Goal: Task Accomplishment & Management: Use online tool/utility

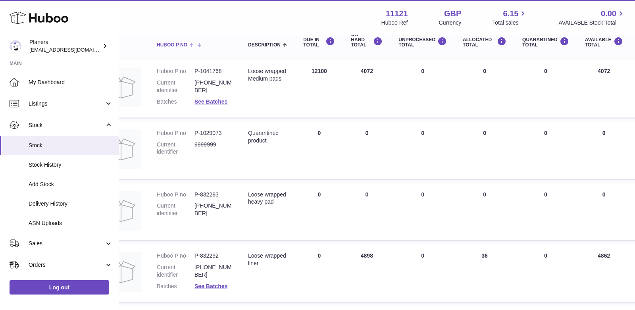
scroll to position [134, 38]
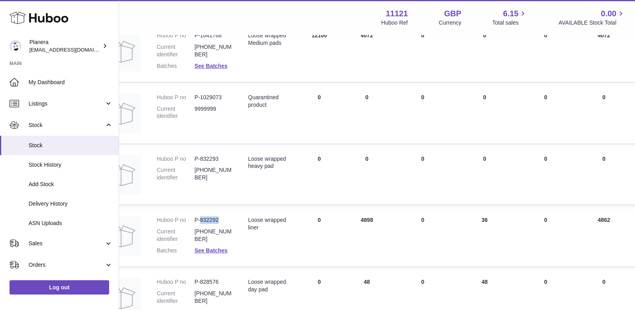
drag, startPoint x: 200, startPoint y: 219, endPoint x: 222, endPoint y: 219, distance: 21.4
click at [222, 219] on dd "P-832292" at bounding box center [213, 220] width 38 height 8
copy dd "832292"
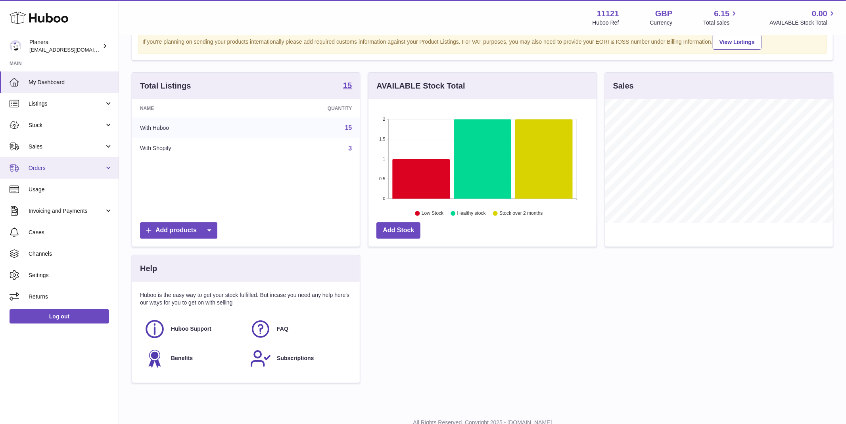
scroll to position [39, 0]
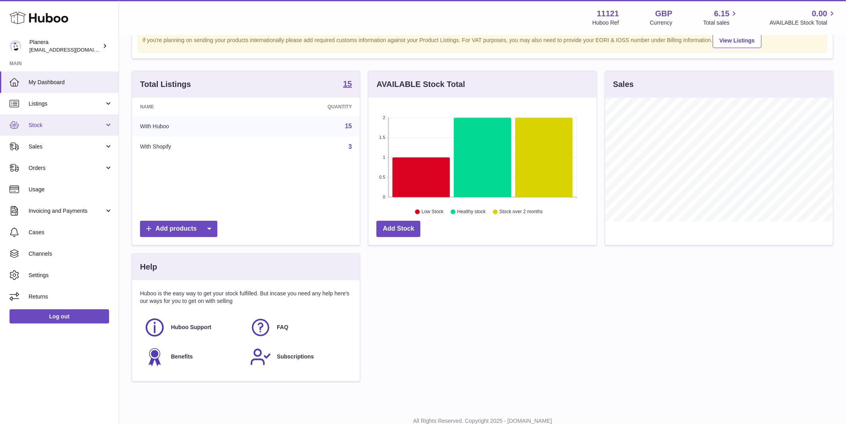
click at [78, 121] on span "Stock" at bounding box center [67, 125] width 76 height 8
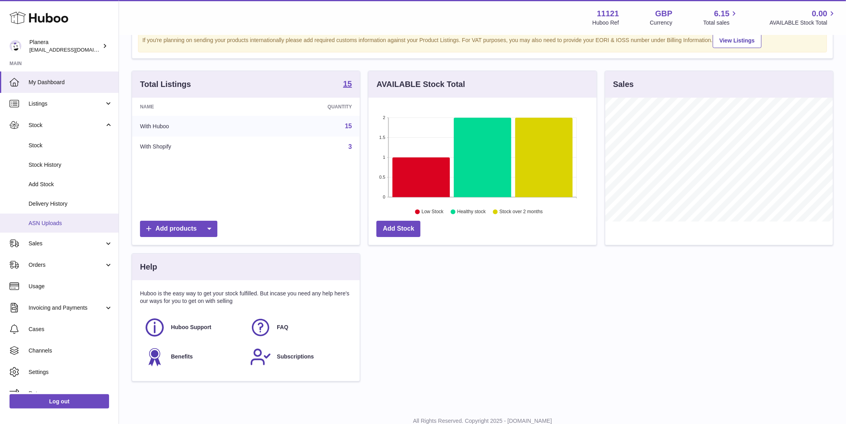
click at [63, 221] on span "ASN Uploads" at bounding box center [71, 223] width 84 height 8
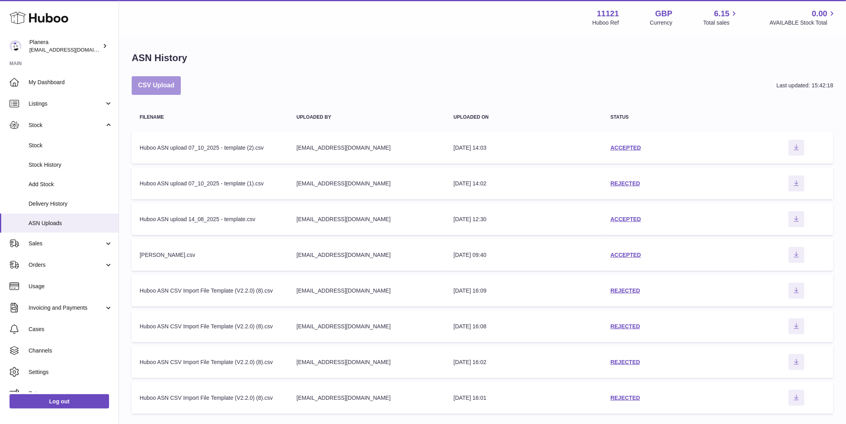
click at [176, 89] on button "CSV Upload" at bounding box center [156, 85] width 49 height 19
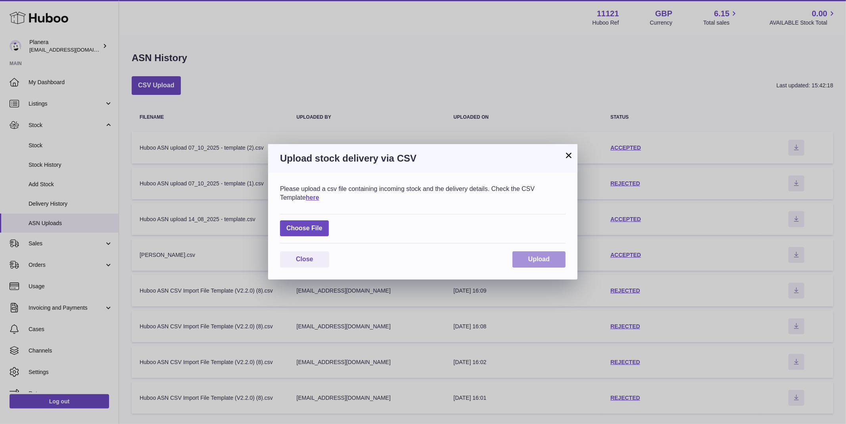
click at [519, 256] on button "Upload" at bounding box center [539, 259] width 53 height 16
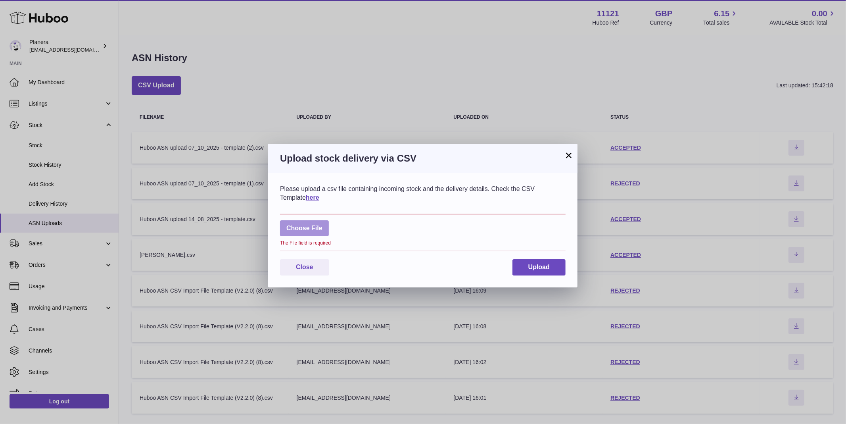
click at [321, 221] on label at bounding box center [304, 228] width 49 height 16
click at [323, 224] on input "file" at bounding box center [323, 224] width 0 height 0
click at [312, 238] on div "Choose File The File field is required" at bounding box center [423, 233] width 286 height 38
click at [310, 229] on label at bounding box center [304, 228] width 49 height 16
click at [323, 225] on input "file" at bounding box center [323, 224] width 0 height 0
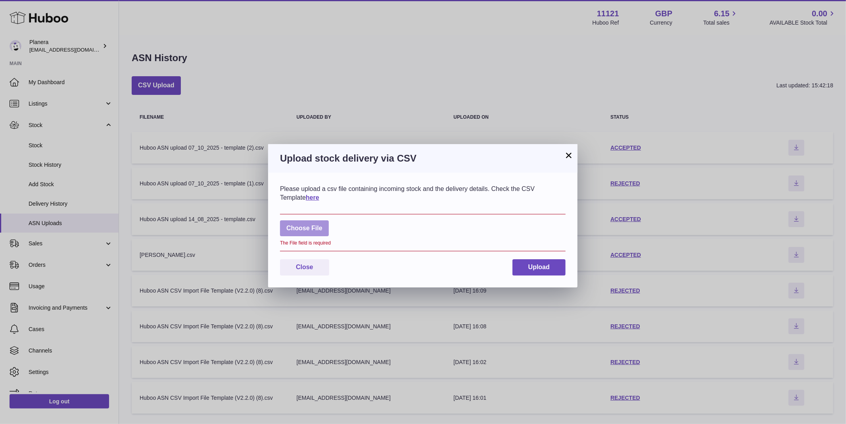
type input "**********"
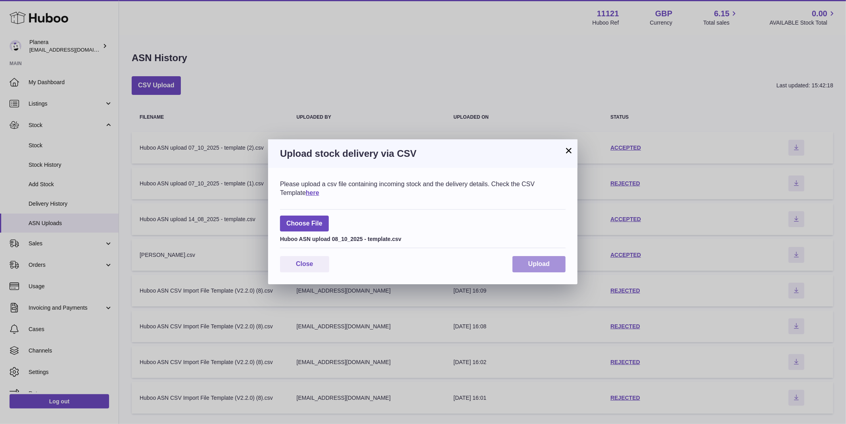
click at [554, 268] on button "Upload" at bounding box center [539, 264] width 53 height 16
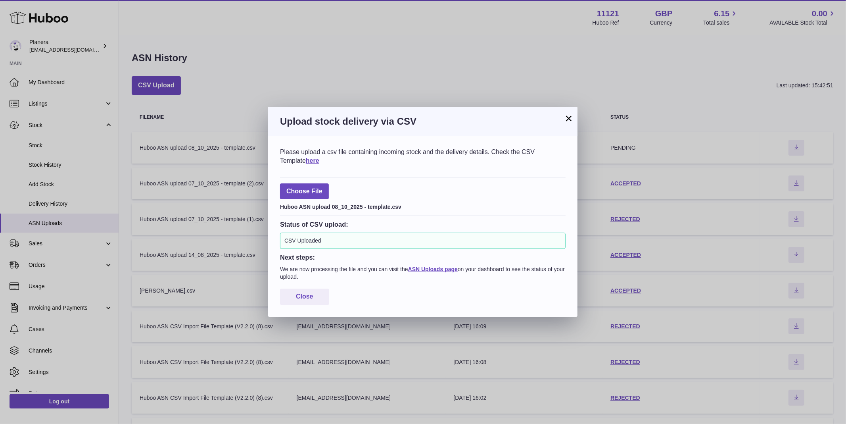
click at [569, 118] on button "×" at bounding box center [569, 118] width 10 height 10
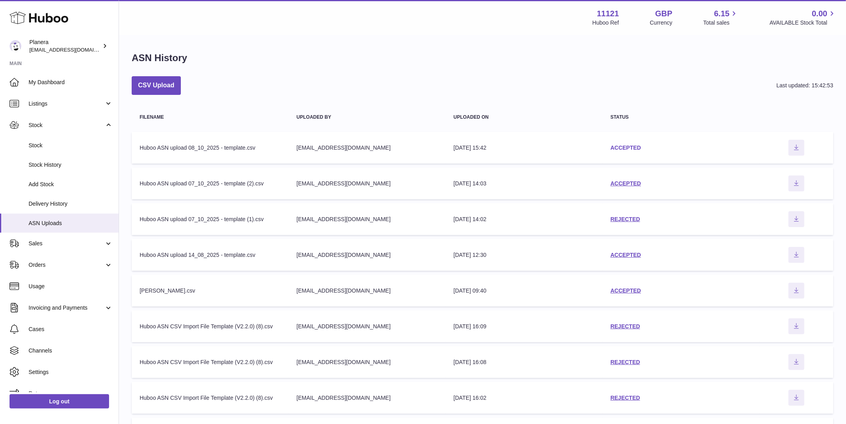
click at [633, 148] on link "ACCEPTED" at bounding box center [626, 147] width 31 height 6
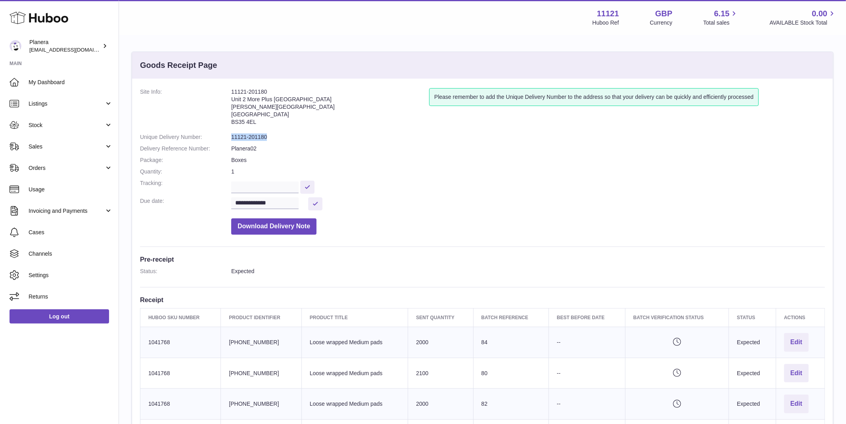
drag, startPoint x: 270, startPoint y: 138, endPoint x: 224, endPoint y: 137, distance: 45.6
click at [224, 137] on dl "**********" at bounding box center [482, 163] width 685 height 150
copy dl "11121-201180"
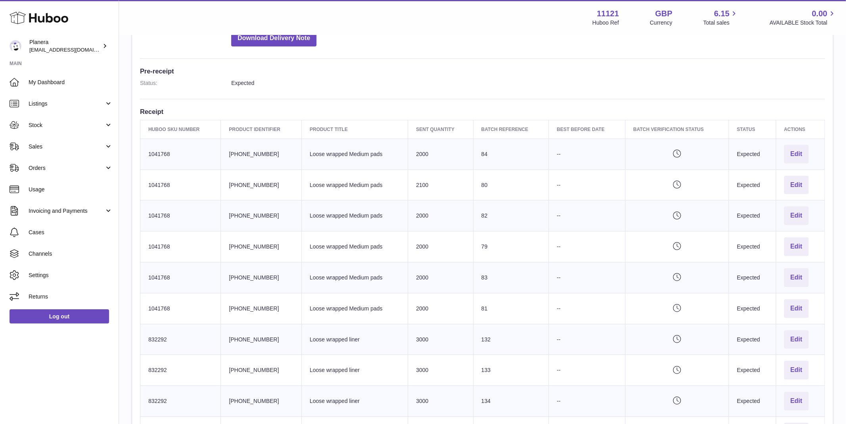
scroll to position [188, 0]
drag, startPoint x: 149, startPoint y: 153, endPoint x: 183, endPoint y: 153, distance: 33.3
click at [183, 153] on td "Huboo SKU Number 1041768" at bounding box center [180, 153] width 81 height 31
copy td "1041768"
drag, startPoint x: 256, startPoint y: 154, endPoint x: 228, endPoint y: 154, distance: 28.2
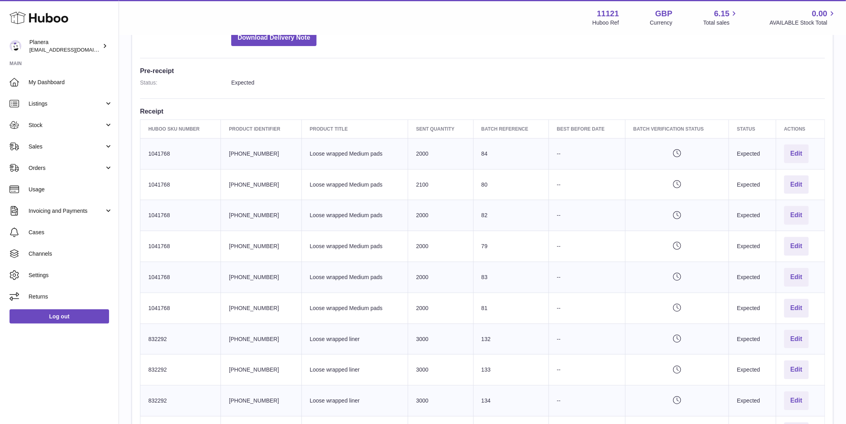
click at [228, 154] on td "Client Identifier 01-04-006" at bounding box center [261, 153] width 81 height 31
copy td "01-04-006"
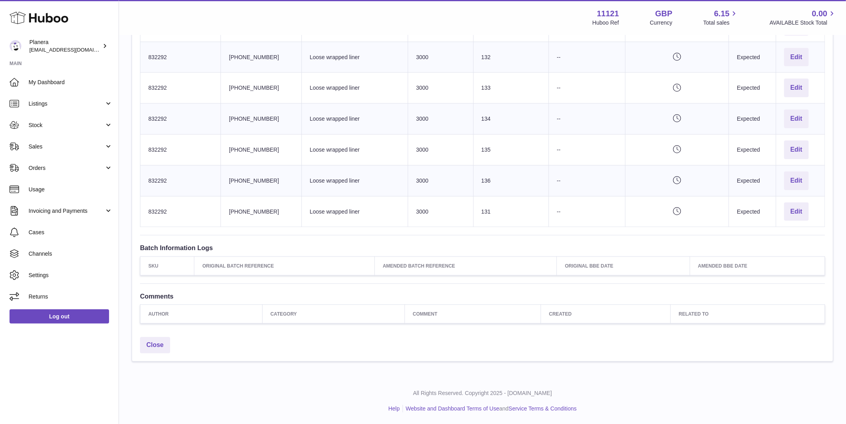
click at [162, 211] on td "Huboo SKU Number 832292" at bounding box center [180, 211] width 81 height 31
copy tr "832292"
click at [249, 212] on td "Client Identifier 01-03-005" at bounding box center [261, 211] width 81 height 31
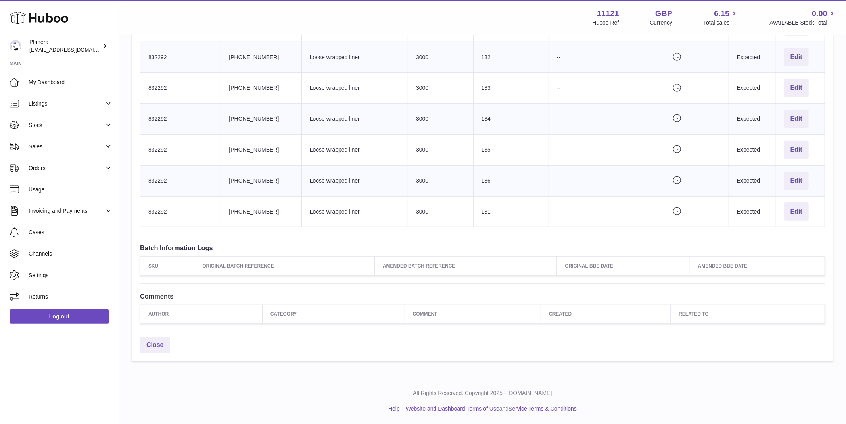
click at [249, 212] on td "Client Identifier 01-03-005" at bounding box center [261, 211] width 81 height 31
click at [50, 86] on link "My Dashboard" at bounding box center [59, 81] width 119 height 21
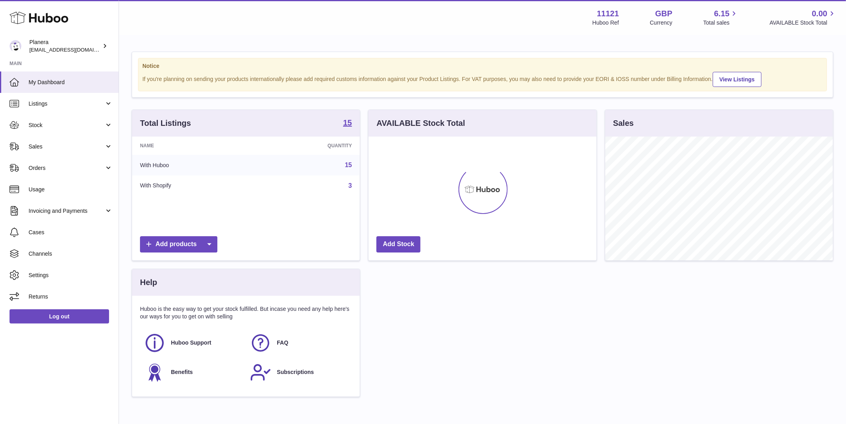
scroll to position [124, 228]
